Goal: Task Accomplishment & Management: Manage account settings

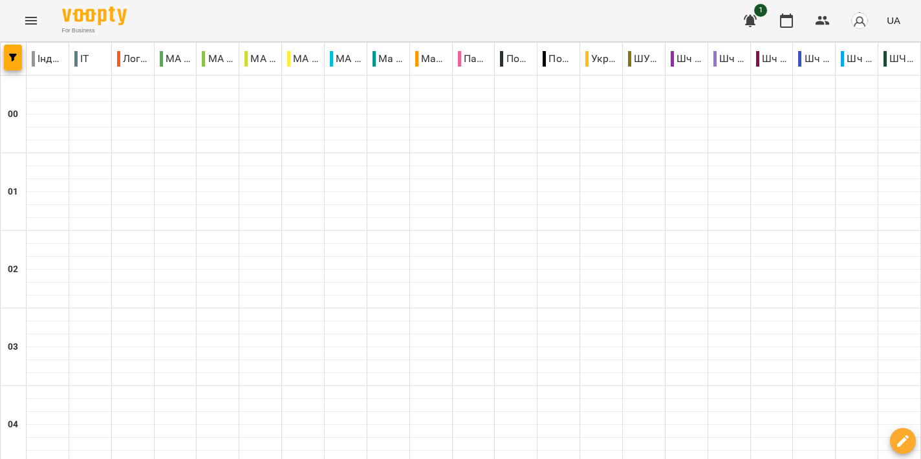
scroll to position [1362, 0]
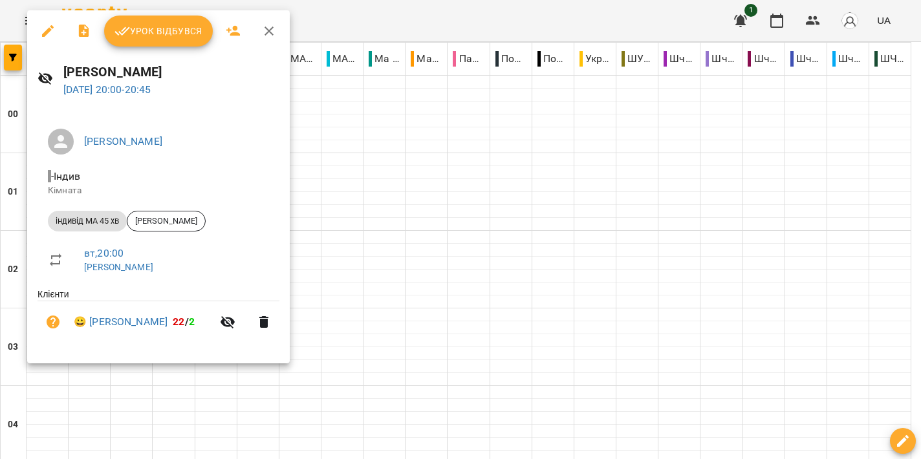
click at [494, 215] on div at bounding box center [460, 229] width 921 height 459
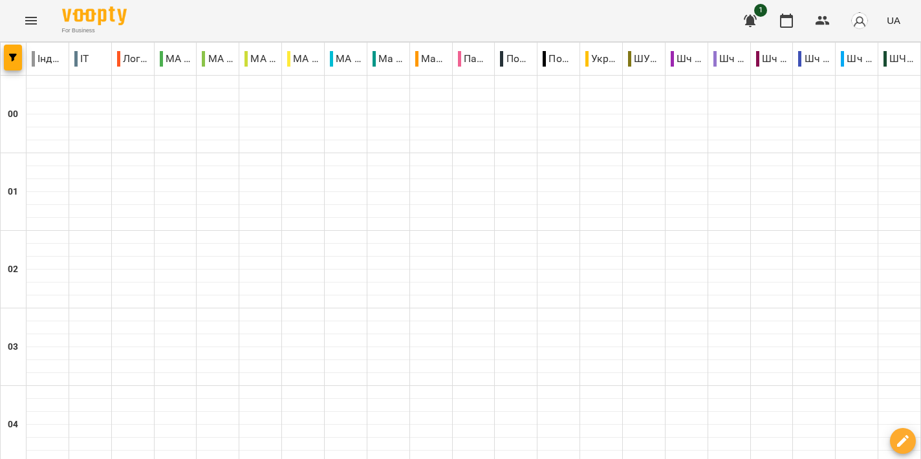
scroll to position [1548, 0]
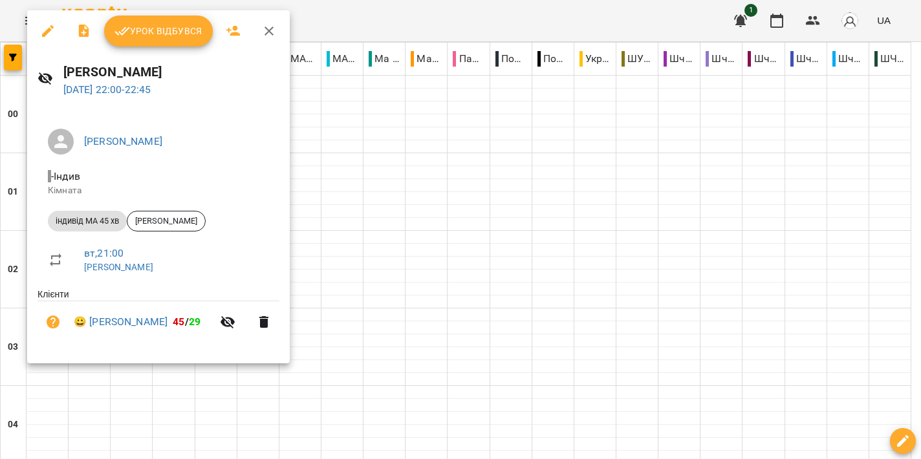
click at [155, 36] on span "Урок відбувся" at bounding box center [159, 31] width 88 height 16
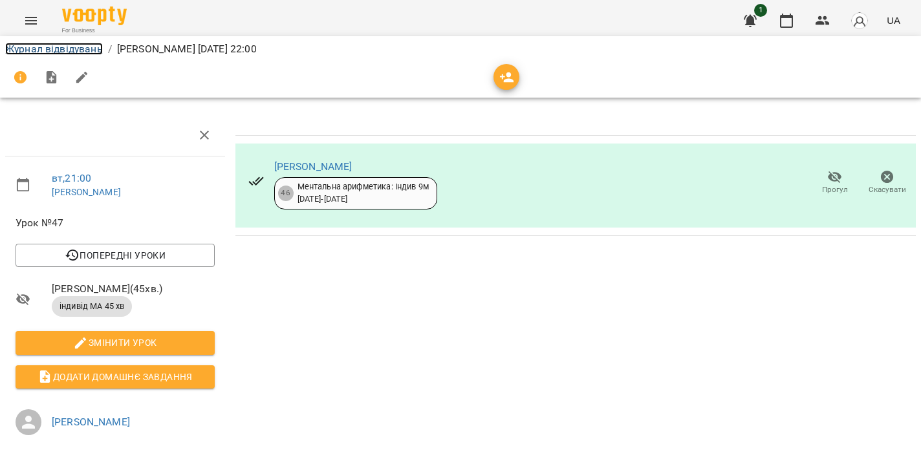
click at [52, 50] on link "Журнал відвідувань" at bounding box center [54, 49] width 98 height 12
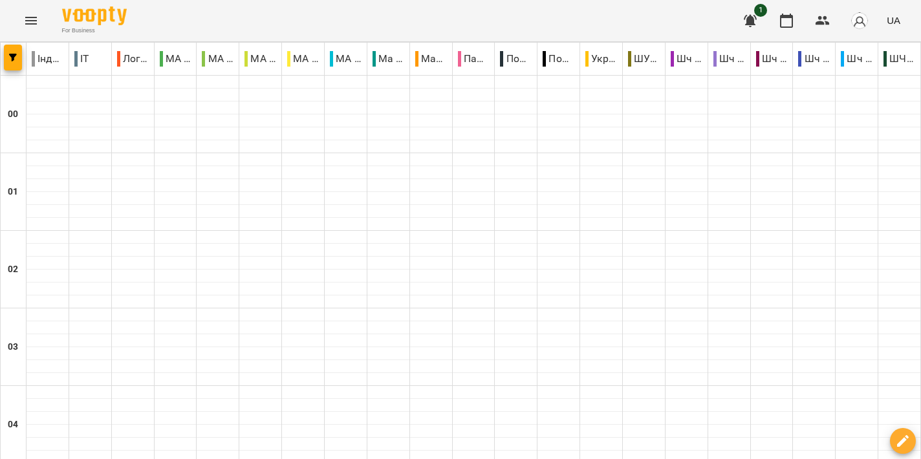
scroll to position [1521, 0]
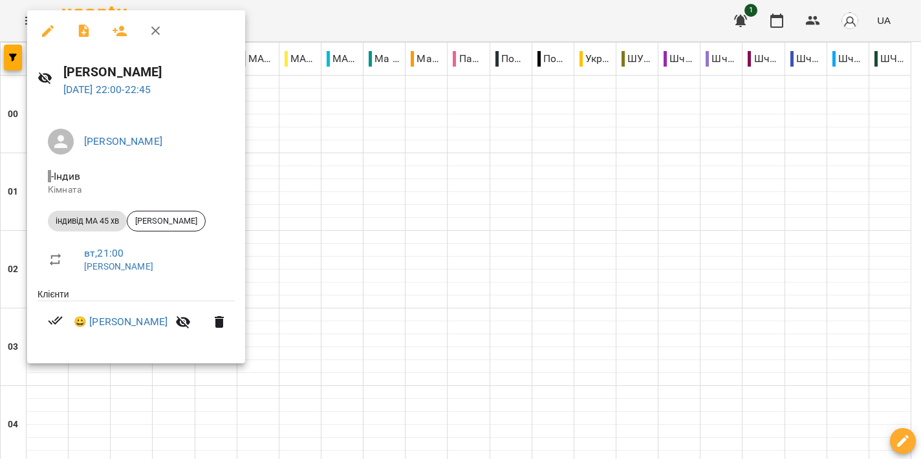
click at [375, 263] on div at bounding box center [460, 229] width 921 height 459
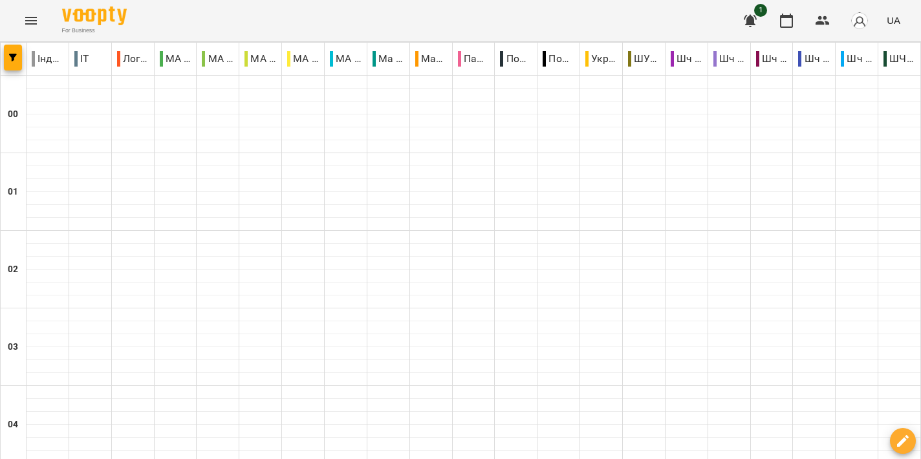
scroll to position [1427, 0]
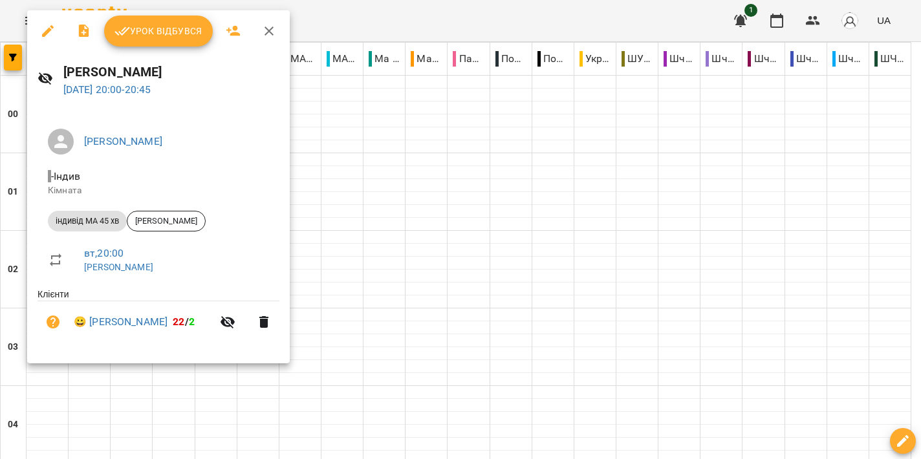
click at [470, 242] on div at bounding box center [460, 229] width 921 height 459
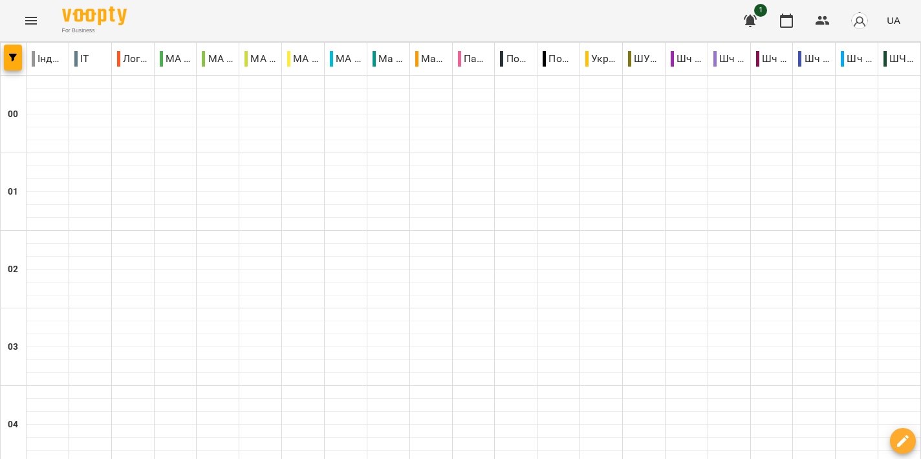
scroll to position [1275, 0]
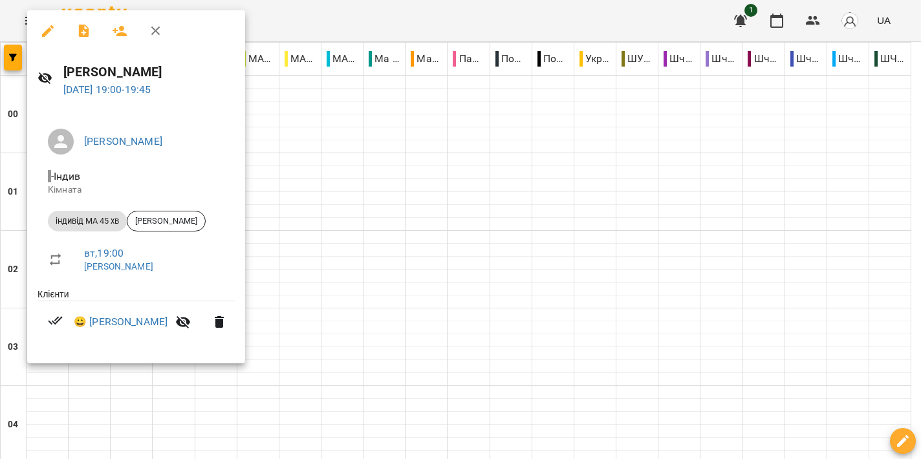
click at [400, 254] on div at bounding box center [460, 229] width 921 height 459
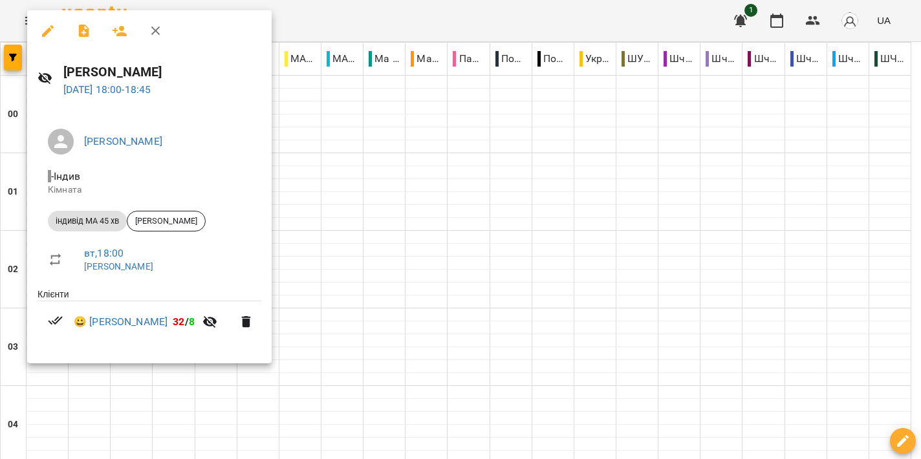
click at [555, 243] on div at bounding box center [460, 229] width 921 height 459
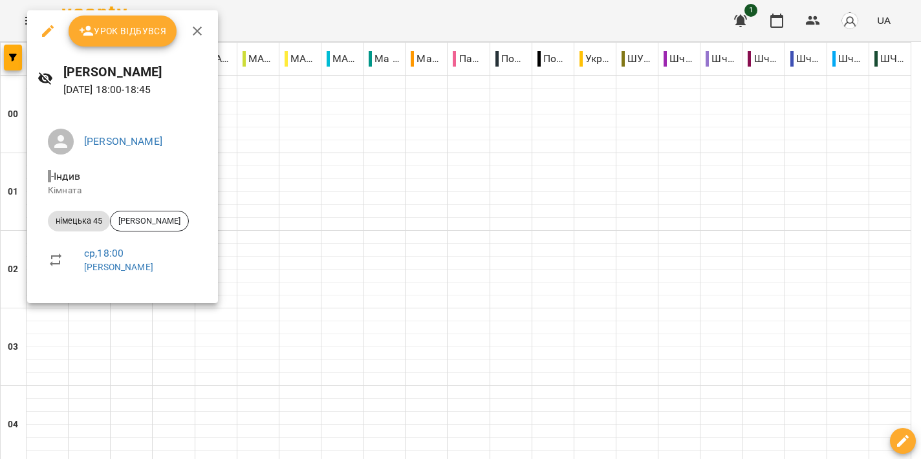
click at [470, 247] on div at bounding box center [460, 229] width 921 height 459
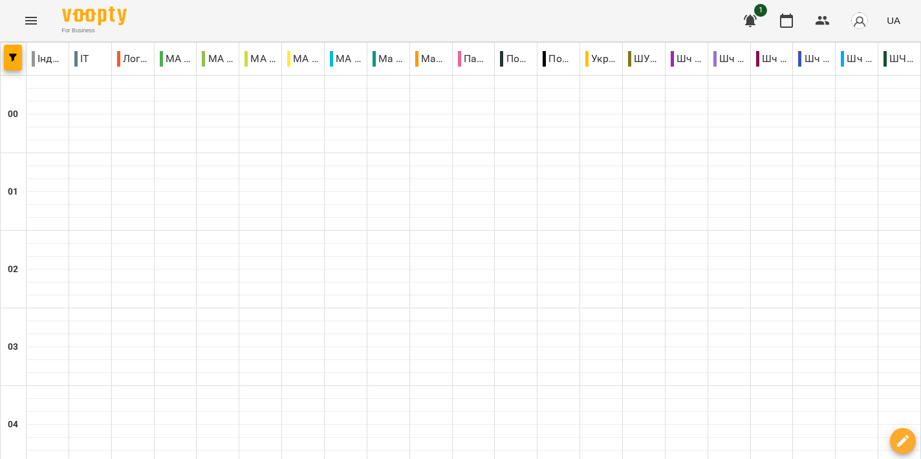
scroll to position [1352, 0]
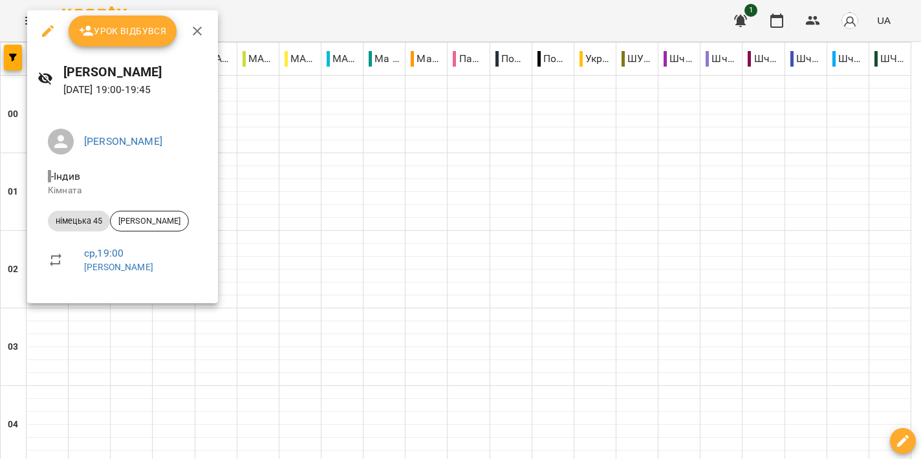
click at [355, 249] on div at bounding box center [460, 229] width 921 height 459
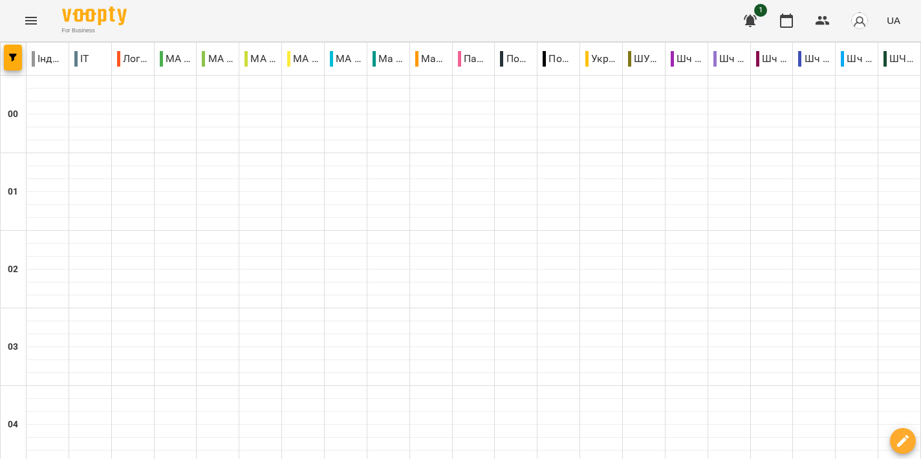
scroll to position [1427, 0]
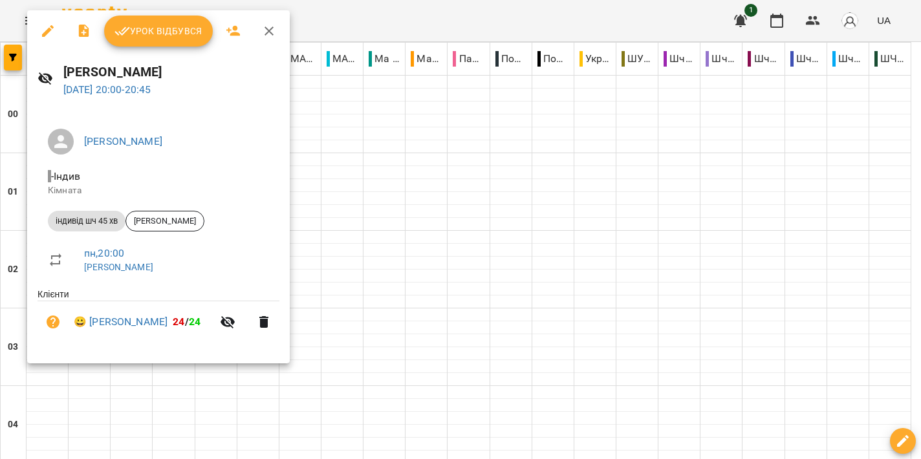
click at [478, 285] on div at bounding box center [460, 229] width 921 height 459
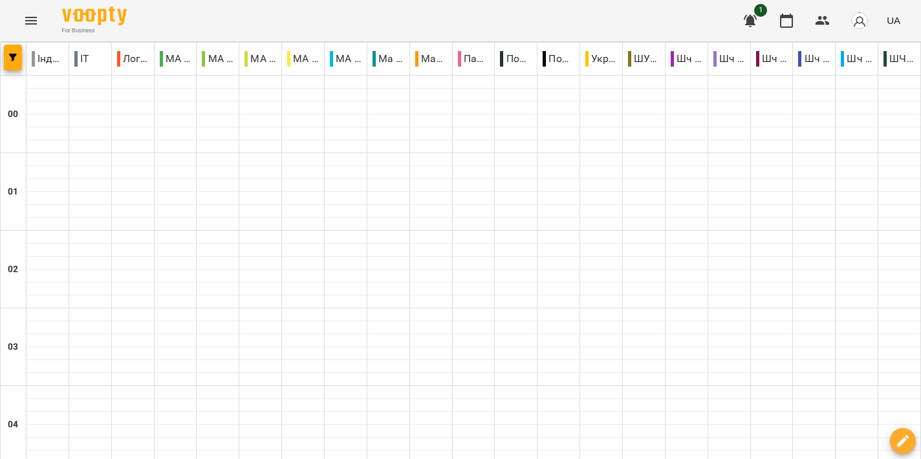
scroll to position [1515, 0]
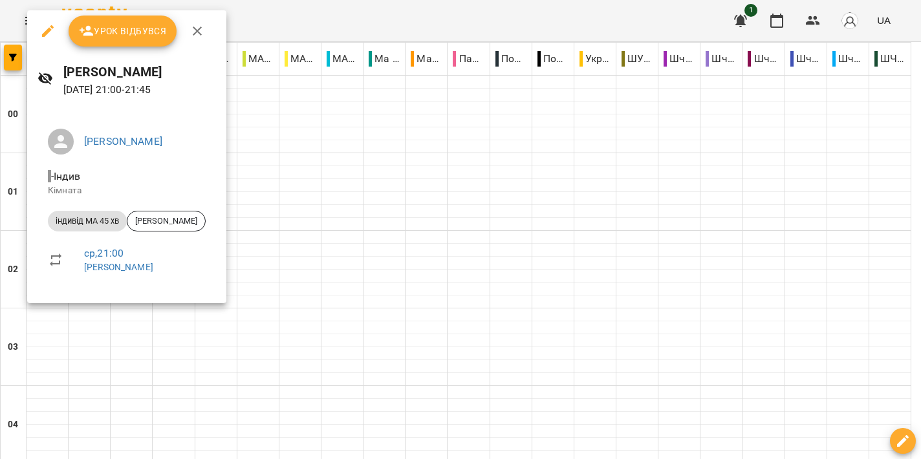
click at [393, 262] on div at bounding box center [460, 229] width 921 height 459
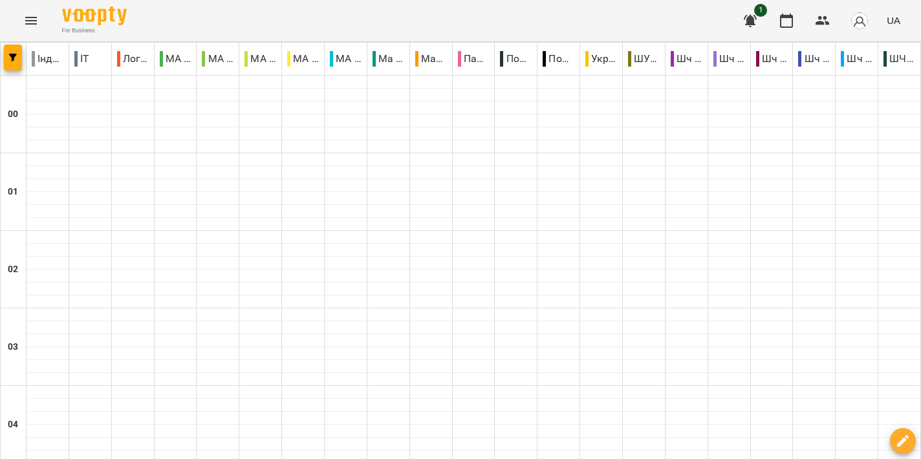
scroll to position [1346, 0]
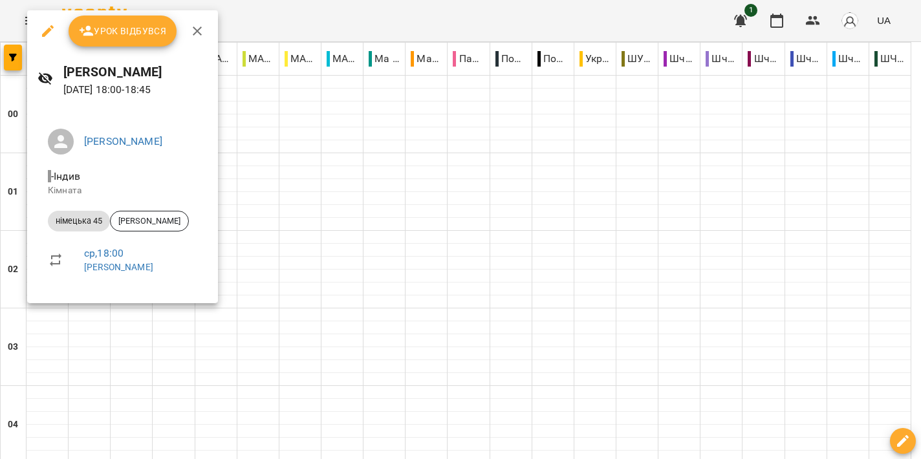
click at [305, 181] on div at bounding box center [460, 229] width 921 height 459
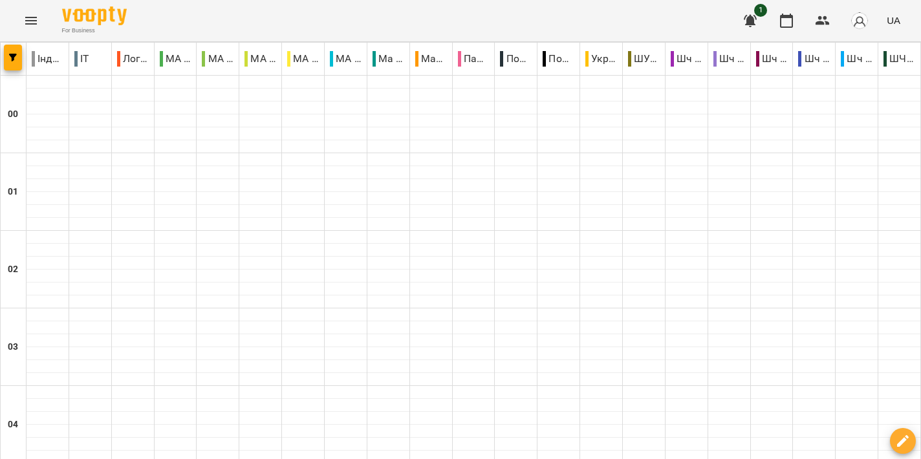
scroll to position [1390, 0]
